Goal: Check status: Check status

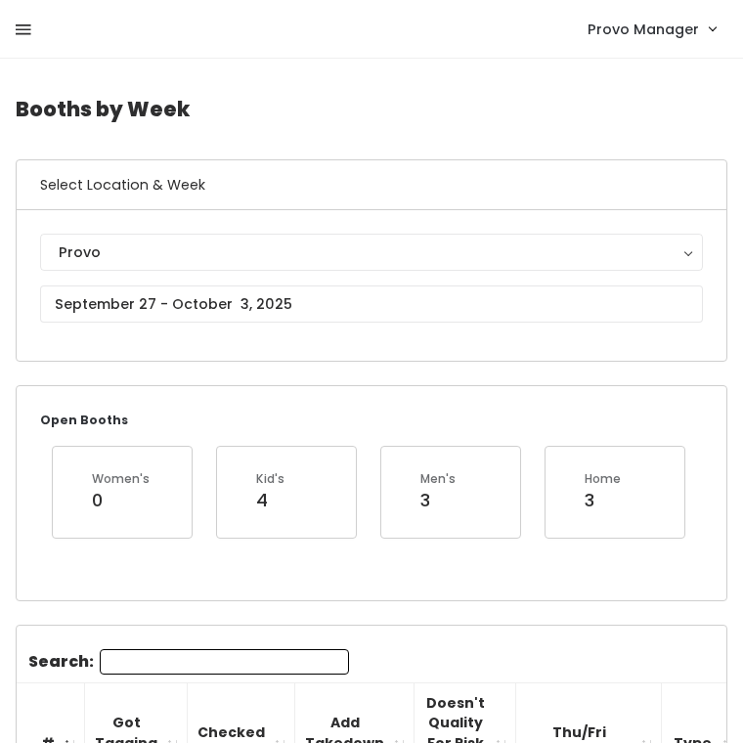
click at [23, 35] on icon at bounding box center [24, 31] width 16 height 18
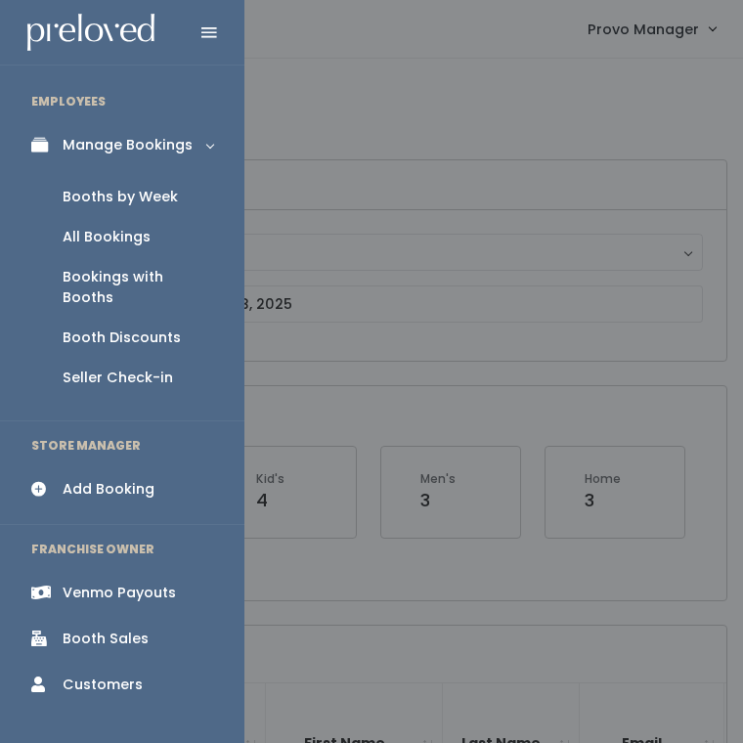
click at [123, 328] on div "Booth Discounts" at bounding box center [122, 338] width 118 height 21
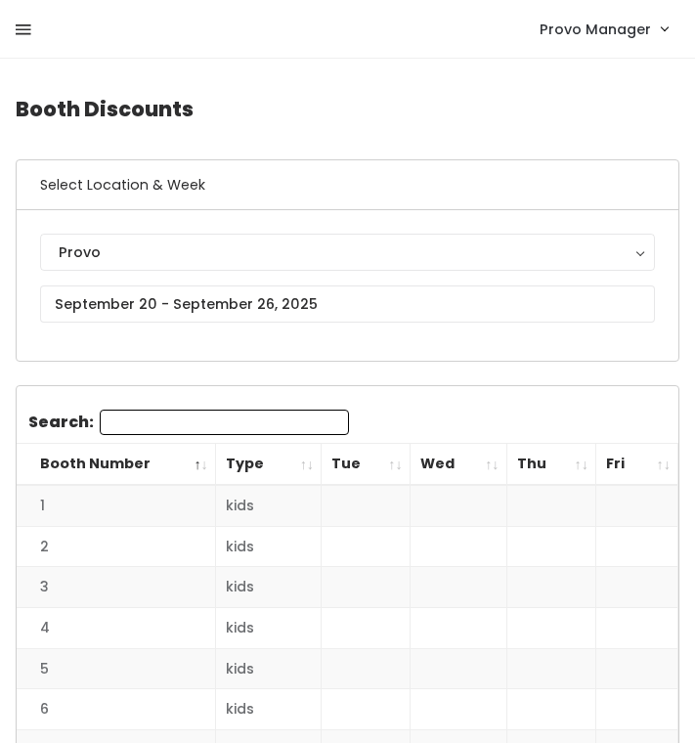
click at [25, 25] on icon at bounding box center [24, 31] width 16 height 18
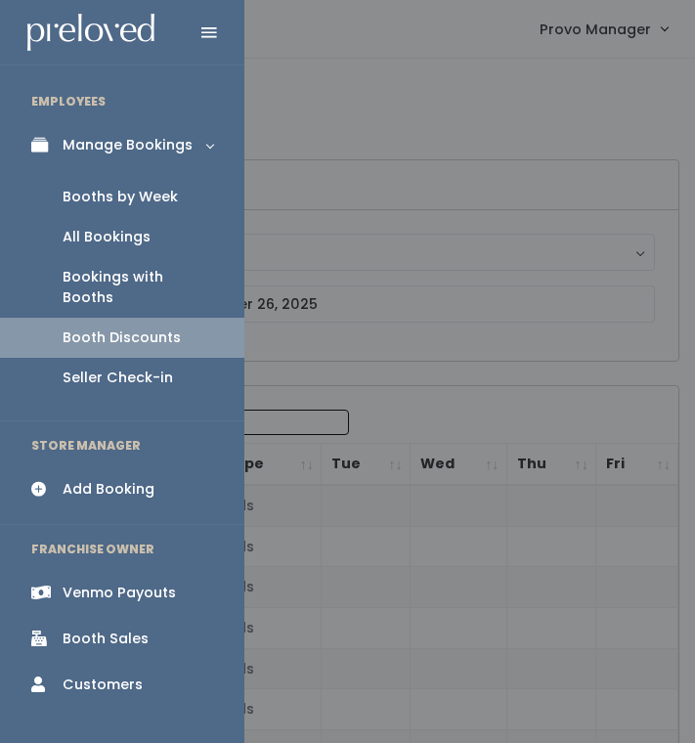
click at [130, 318] on link "Booth Discounts" at bounding box center [122, 338] width 244 height 40
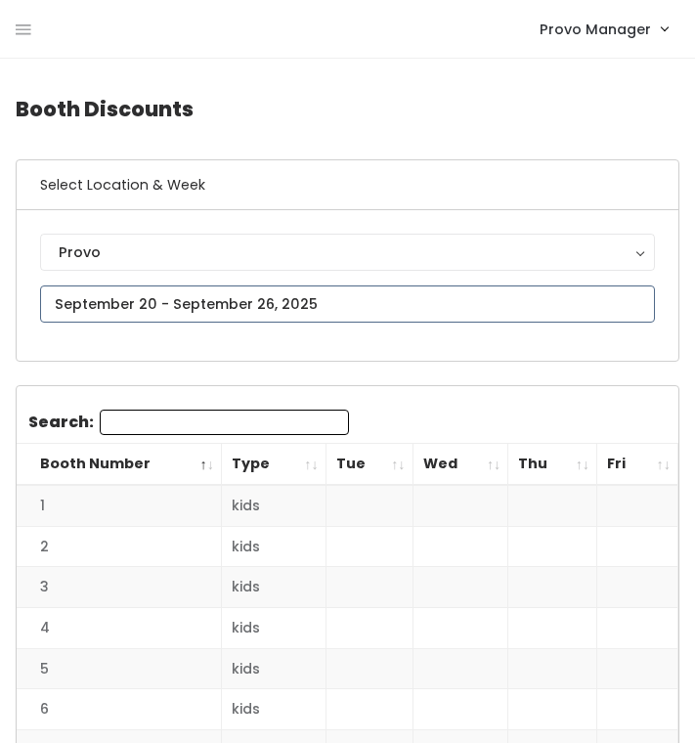
click at [219, 312] on input "text" at bounding box center [347, 303] width 615 height 37
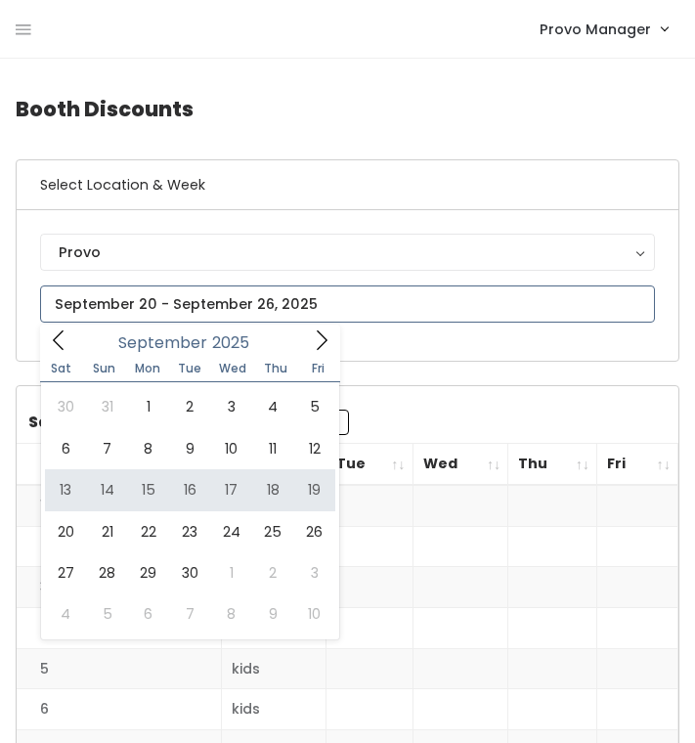
type input "[DATE] to [DATE]"
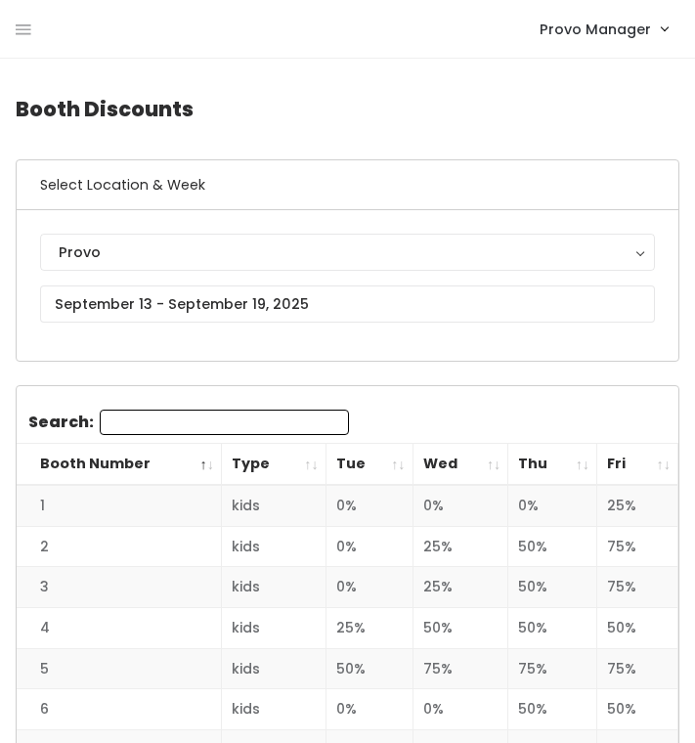
click at [649, 468] on th "Fri" at bounding box center [637, 465] width 81 height 42
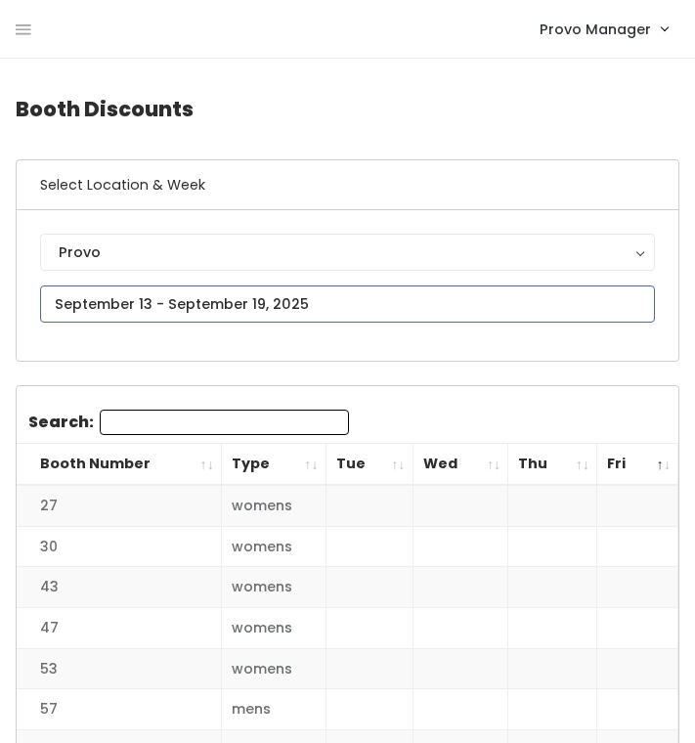
click at [325, 301] on input "text" at bounding box center [347, 303] width 615 height 37
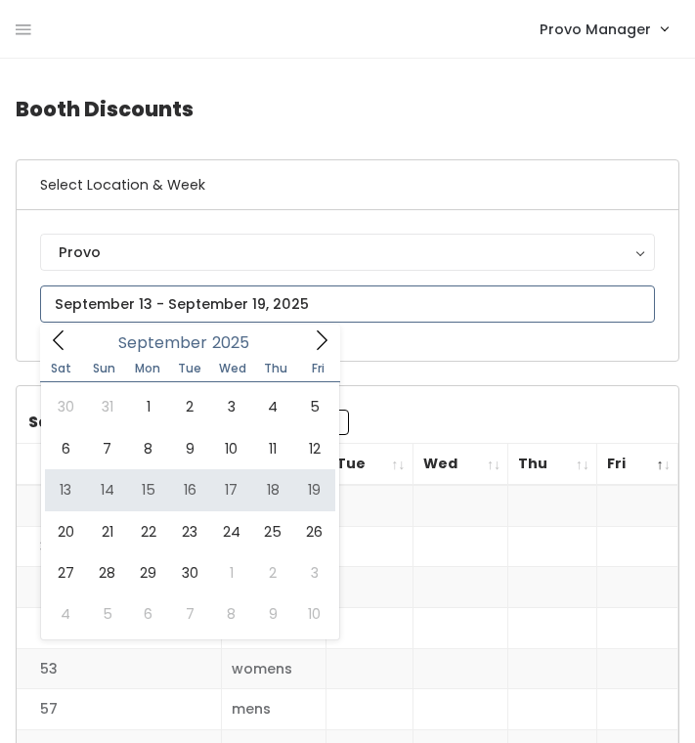
type input "September 13 to September 19"
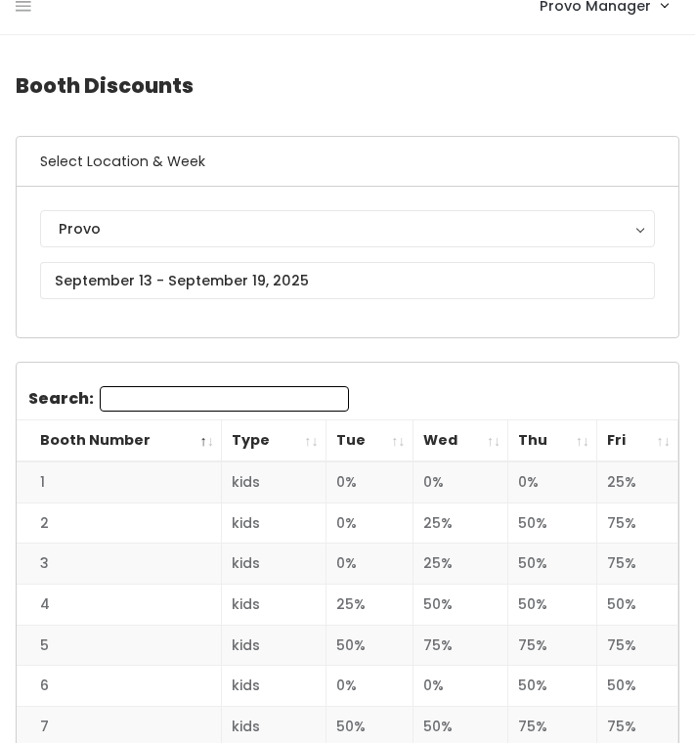
scroll to position [38, 0]
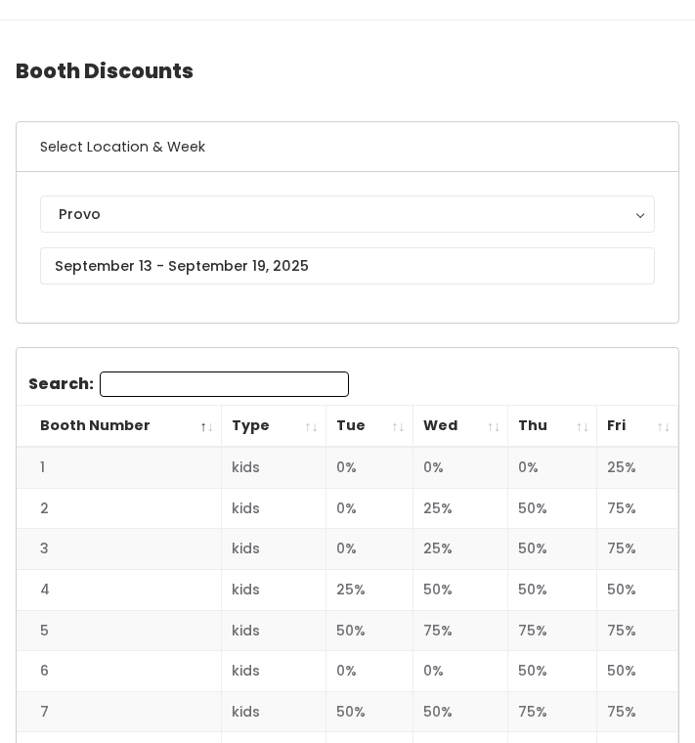
click at [656, 428] on th "Fri" at bounding box center [637, 427] width 81 height 42
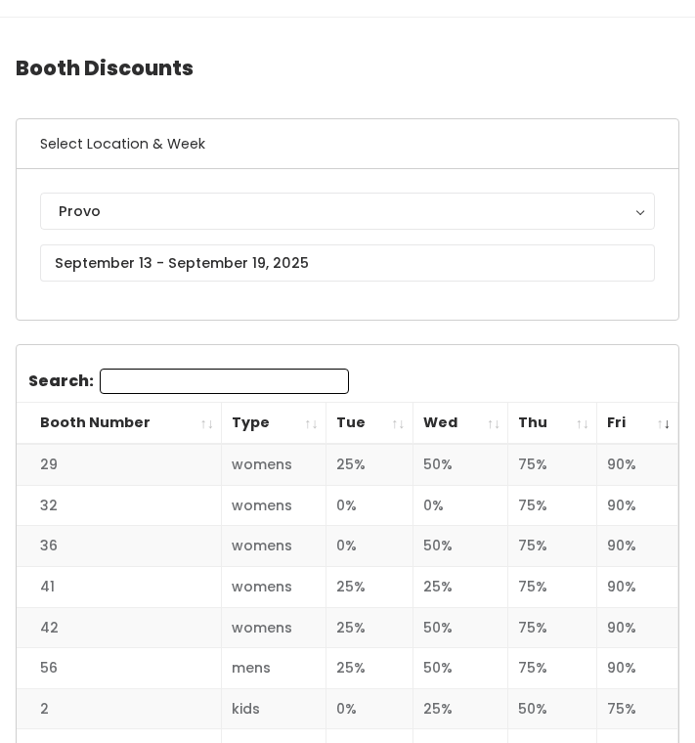
click at [656, 428] on th "Fri" at bounding box center [637, 424] width 81 height 42
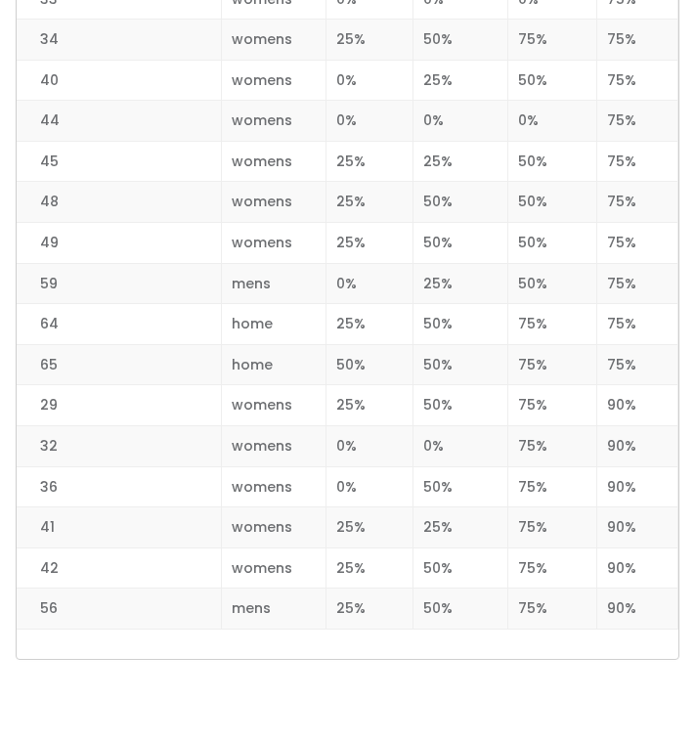
scroll to position [2500, 0]
